Goal: Information Seeking & Learning: Find specific fact

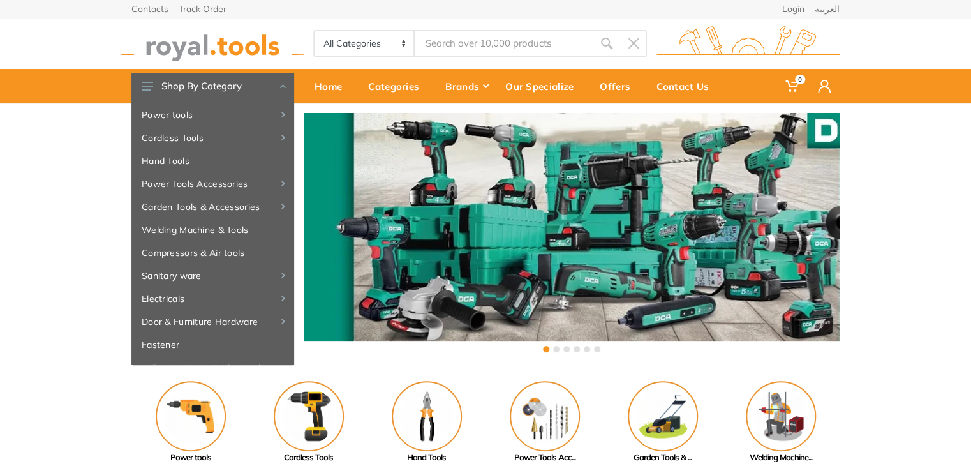
click at [469, 48] on input "Site search" at bounding box center [504, 43] width 179 height 27
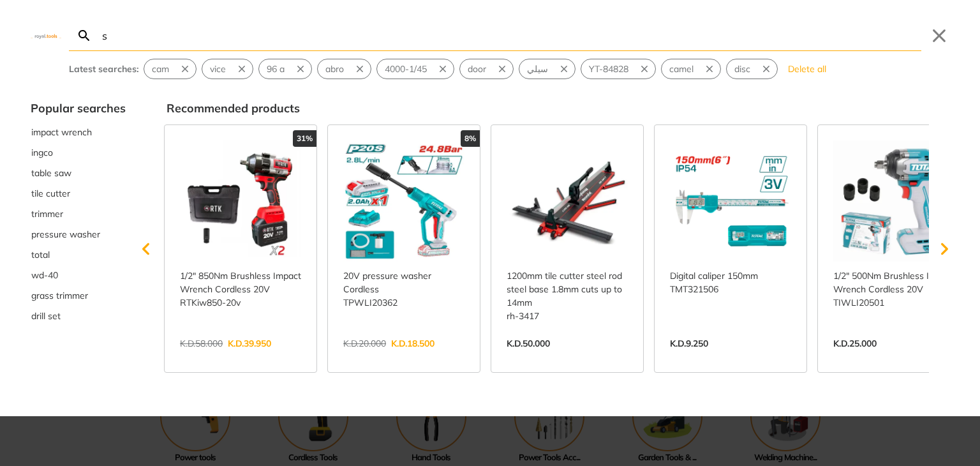
type input "s"
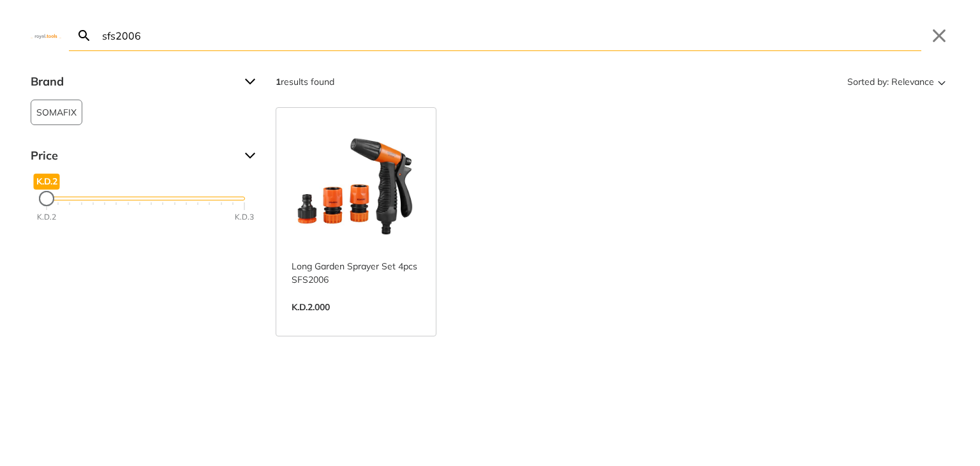
type input "sfs2006"
click at [393, 320] on link "View more →" at bounding box center [356, 320] width 129 height 0
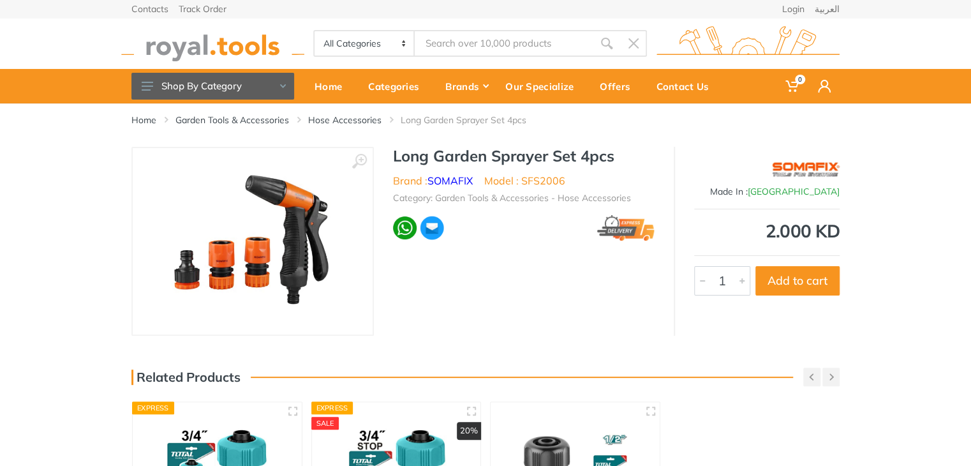
click at [333, 124] on link "Hose Accessories" at bounding box center [344, 120] width 73 height 13
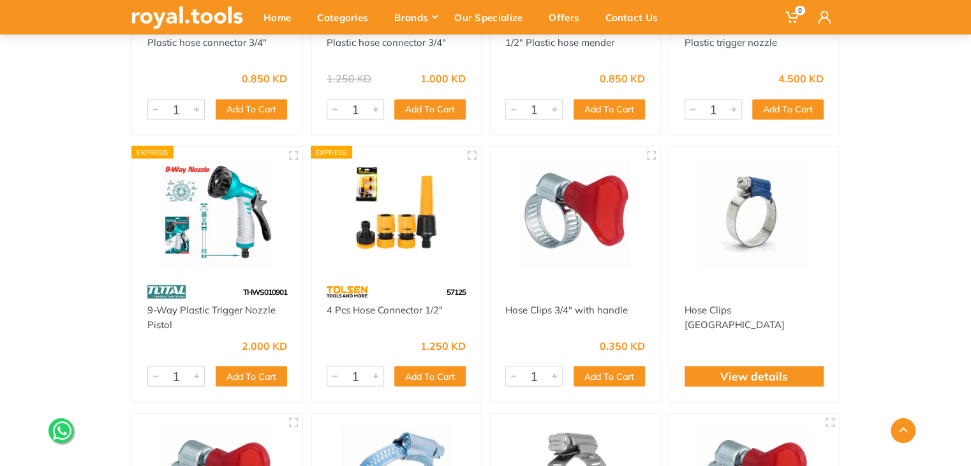
scroll to position [1116, 0]
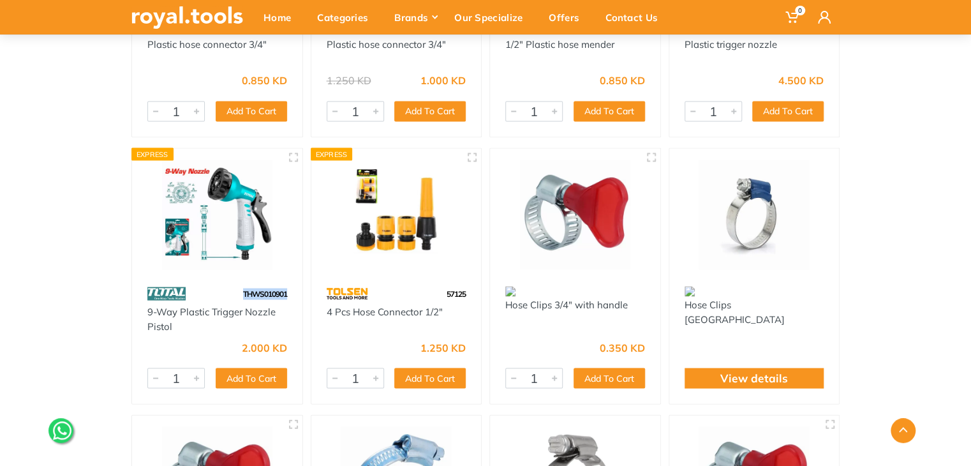
drag, startPoint x: 288, startPoint y: 292, endPoint x: 237, endPoint y: 292, distance: 51.0
click at [237, 292] on div "THWS010901" at bounding box center [217, 293] width 170 height 22
copy span "THWS010901"
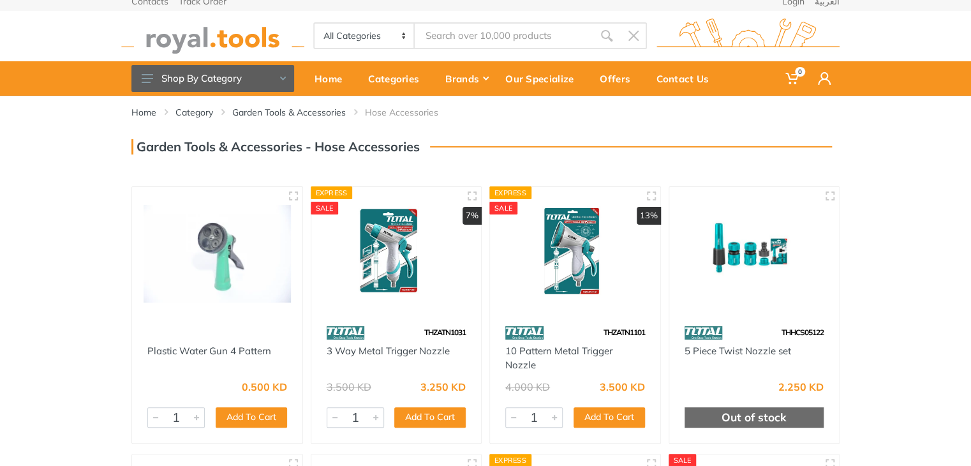
scroll to position [0, 0]
